Goal: Check status: Check status

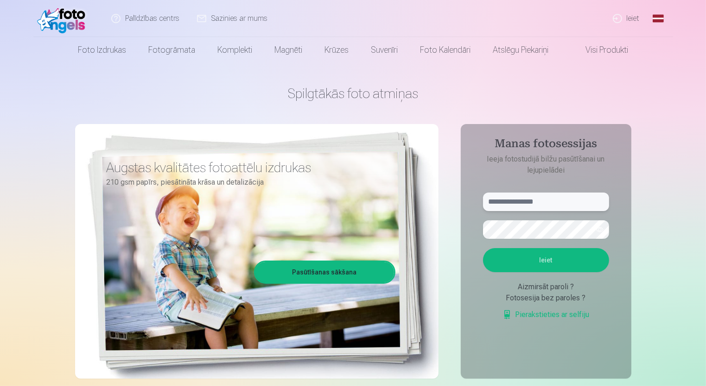
type input "**********"
click at [636, 9] on link "Ieiet" at bounding box center [626, 18] width 44 height 37
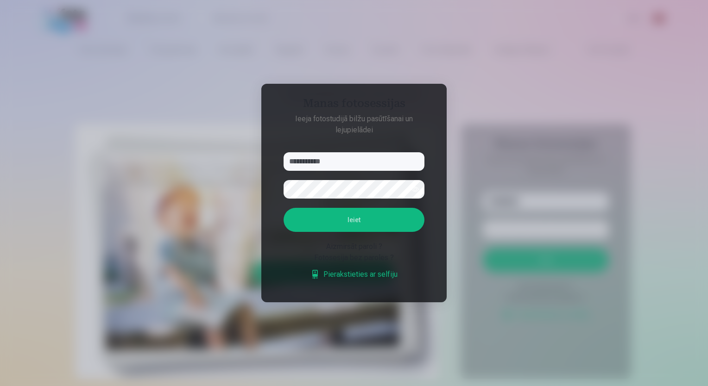
click at [404, 219] on button "Ieiet" at bounding box center [354, 220] width 141 height 24
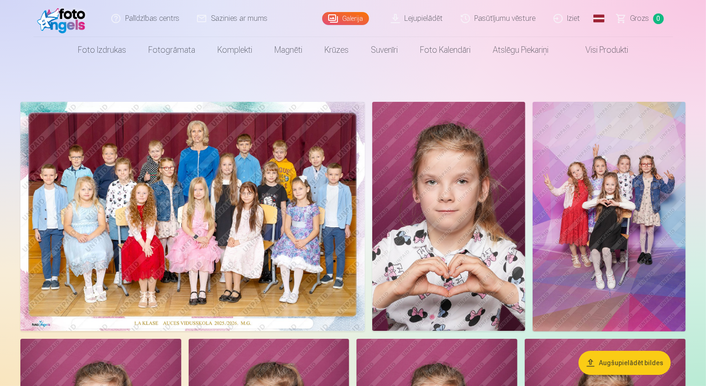
click at [415, 19] on link "Lejupielādēt" at bounding box center [417, 18] width 70 height 37
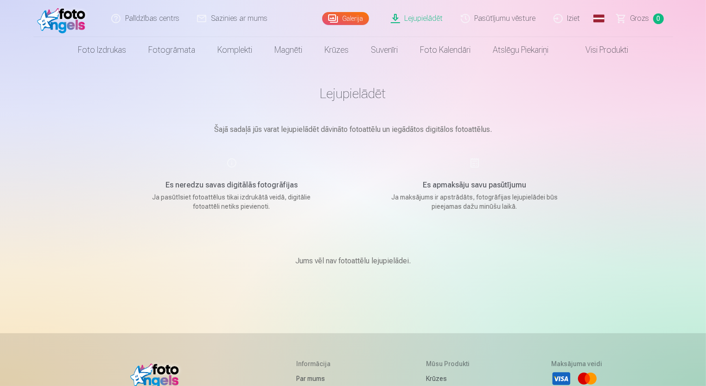
click at [387, 266] on p "Jums vēl nav fotoattēlu lejupielādei." at bounding box center [352, 261] width 115 height 11
click at [473, 18] on link "Pasūtījumu vēsture" at bounding box center [498, 18] width 93 height 37
